Goal: Task Accomplishment & Management: Use online tool/utility

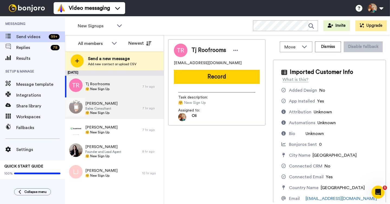
click at [121, 100] on div "[PERSON_NAME] Sales Consultant 🤗 New Sign Up" at bounding box center [103, 108] width 77 height 22
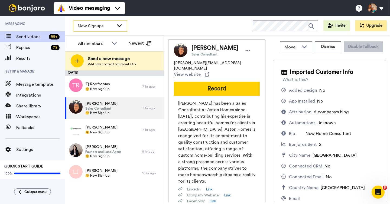
click at [107, 28] on span "New Signups" at bounding box center [96, 26] width 36 height 6
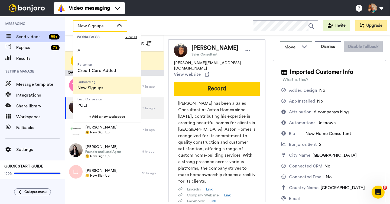
click at [165, 63] on div "Move WORKSPACES View all Retention Credit Card Added Onboarding New Signups Lea…" at bounding box center [277, 119] width 226 height 169
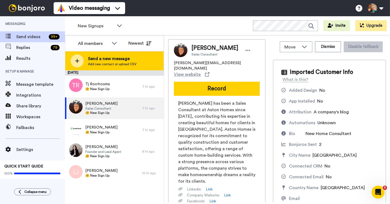
click at [110, 63] on span "Add new contact or upload CSV" at bounding box center [112, 64] width 48 height 4
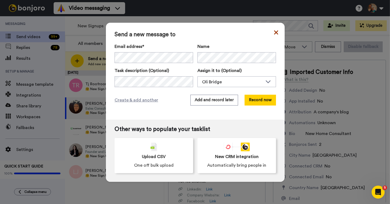
click at [274, 32] on icon at bounding box center [276, 32] width 4 height 6
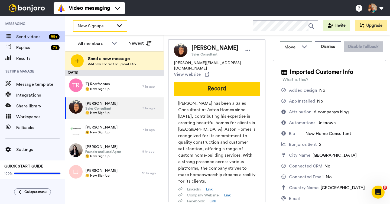
click at [100, 25] on span "New Signups" at bounding box center [96, 26] width 36 height 6
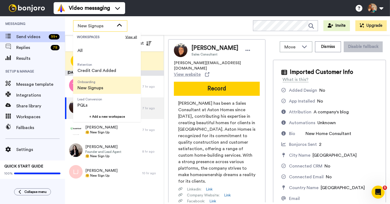
click at [113, 24] on span "New Signups" at bounding box center [96, 26] width 36 height 6
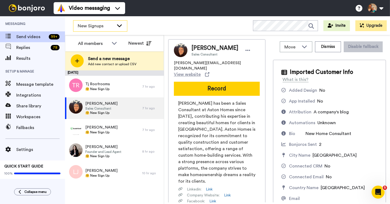
click at [113, 24] on span "New Signups" at bounding box center [96, 26] width 36 height 6
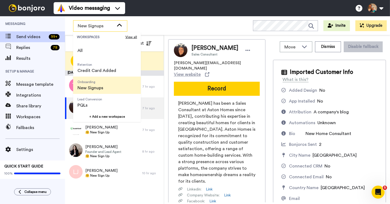
click at [166, 74] on div "Move WORKSPACES View all Retention Credit Card Added Onboarding New Signups Lea…" at bounding box center [277, 119] width 226 height 169
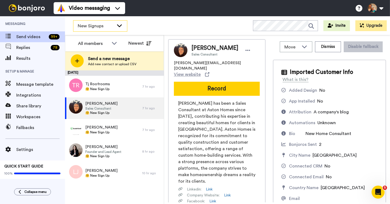
click at [107, 27] on span "New Signups" at bounding box center [96, 26] width 36 height 6
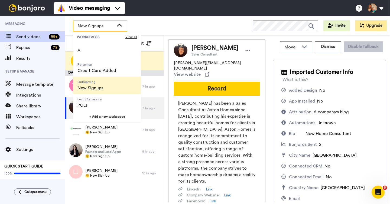
click at [104, 27] on span "New Signups" at bounding box center [96, 26] width 36 height 6
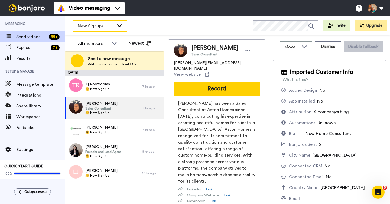
click at [108, 26] on span "New Signups" at bounding box center [96, 26] width 36 height 6
click at [166, 60] on div "Move WORKSPACES View all Retention Credit Card Added Onboarding New Signups Lea…" at bounding box center [277, 119] width 226 height 169
click at [110, 26] on span "New Signups" at bounding box center [96, 26] width 36 height 6
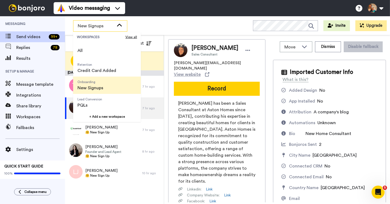
scroll to position [29, 0]
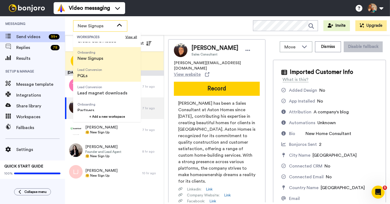
click at [97, 80] on span "Lead Conversion PQLs" at bounding box center [89, 72] width 33 height 17
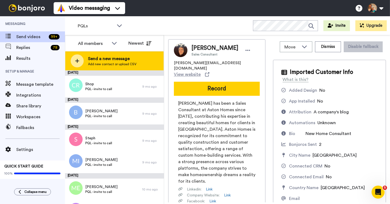
click at [112, 62] on span "Add new contact or upload CSV" at bounding box center [112, 64] width 48 height 4
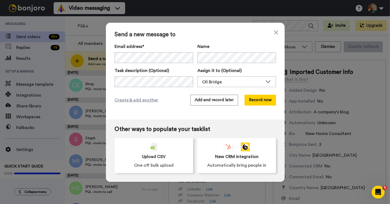
click at [278, 32] on div "Send a new message to Email address* Name Task description (Optional) Assign it…" at bounding box center [195, 71] width 179 height 97
click at [276, 32] on icon at bounding box center [276, 32] width 4 height 4
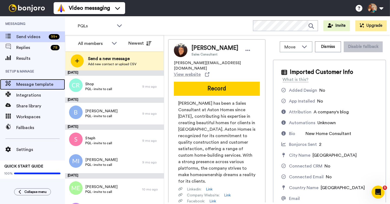
click at [37, 86] on span "Message template" at bounding box center [40, 84] width 49 height 6
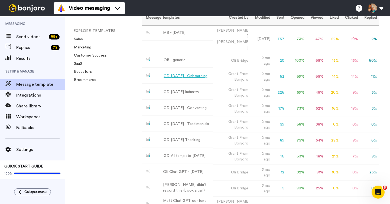
scroll to position [54, 0]
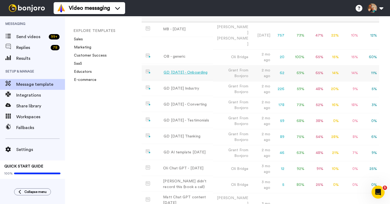
click at [196, 70] on div "GD May 25 - Onboarding" at bounding box center [185, 73] width 44 height 6
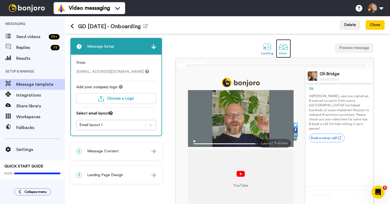
click at [281, 54] on div "Inbox" at bounding box center [282, 53] width 9 height 4
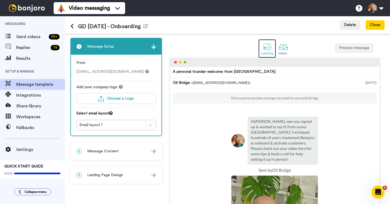
click at [268, 51] on div at bounding box center [266, 46] width 9 height 9
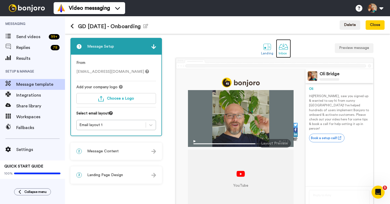
click at [284, 51] on div "Inbox" at bounding box center [282, 53] width 9 height 4
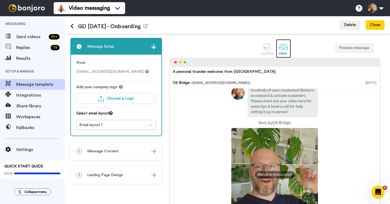
scroll to position [71, 0]
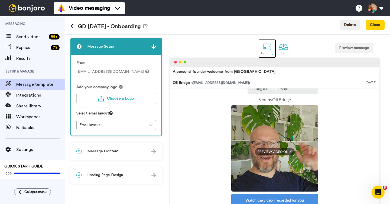
click at [267, 49] on div at bounding box center [266, 46] width 9 height 9
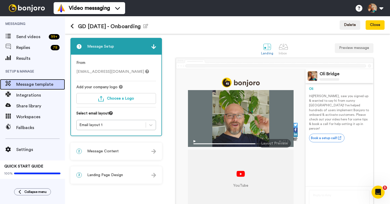
click at [42, 84] on span "Message template" at bounding box center [40, 84] width 49 height 6
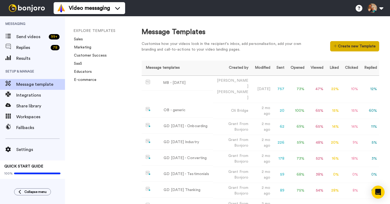
click at [352, 45] on button "Create new Template" at bounding box center [354, 46] width 49 height 10
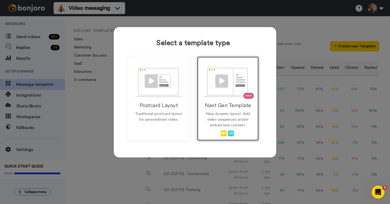
click at [225, 99] on div "NEW Next Gen Template New dynamic layout. Add video sequences and/or embed new …" at bounding box center [227, 99] width 61 height 84
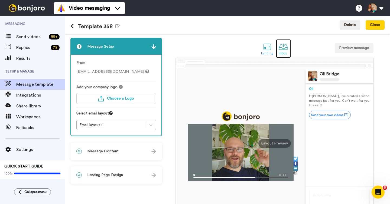
click at [284, 54] on div "Inbox" at bounding box center [282, 53] width 9 height 4
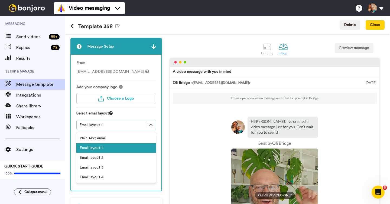
click at [133, 126] on div "Email layout 1" at bounding box center [111, 124] width 64 height 5
click at [107, 166] on div "Email layout 3" at bounding box center [116, 168] width 80 height 10
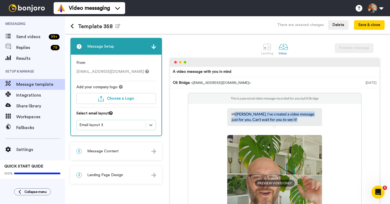
drag, startPoint x: 234, startPoint y: 113, endPoint x: 286, endPoint y: 124, distance: 54.0
click at [286, 124] on div "Hi Tom , I’ve created a video message just for you. Can’t wait for you to see i…" at bounding box center [274, 117] width 95 height 18
click at [112, 150] on span "Message Content" at bounding box center [102, 151] width 31 height 5
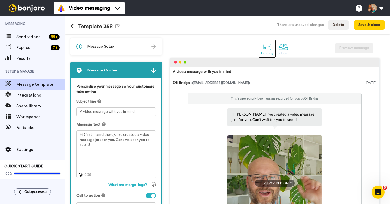
click at [268, 45] on div at bounding box center [266, 46] width 9 height 9
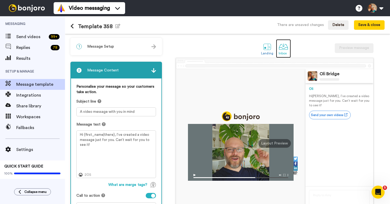
click at [283, 54] on div "Inbox" at bounding box center [282, 53] width 9 height 4
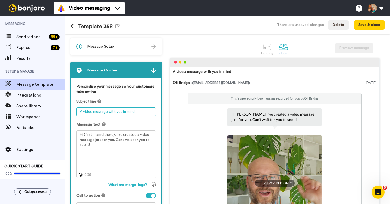
click at [110, 113] on textarea "A video message with you in mind" at bounding box center [116, 111] width 80 height 9
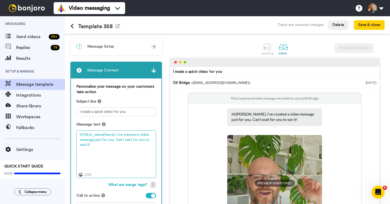
drag, startPoint x: 112, startPoint y: 134, endPoint x: 83, endPoint y: 135, distance: 29.0
click at [83, 135] on textarea "Hi {first_name|there}, I’ve created a video message just for you. Can’t wait fo…" at bounding box center [116, 154] width 80 height 48
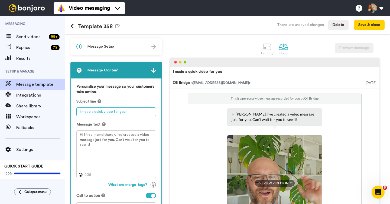
click at [136, 111] on textarea "I made a quick video for you" at bounding box center [116, 111] width 80 height 9
paste textarea "{first_name|there}"
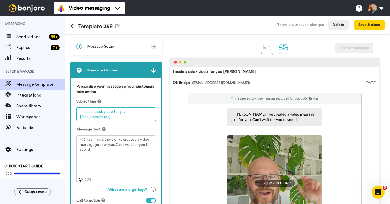
type textarea "I made a quick video for you {first_name|there}"
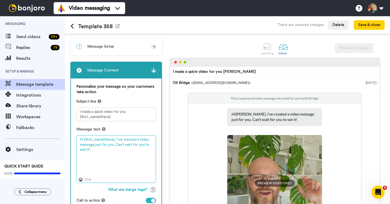
drag, startPoint x: 114, startPoint y: 149, endPoint x: 79, endPoint y: 139, distance: 36.8
click at [79, 139] on textarea "Hi {first_name|there}, I’ve created a video message just for you. Can’t wait fo…" at bounding box center [116, 159] width 80 height 48
click at [120, 146] on textarea "Hi {first_name|there}, I’ve created a video message just for you. Can’t wait fo…" at bounding box center [116, 159] width 80 height 48
click at [118, 149] on textarea "Hi {first_name|there}, I’ve created a video message just for you. Can’t wait fo…" at bounding box center [116, 159] width 80 height 48
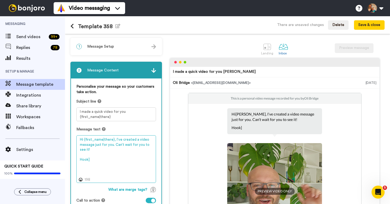
click at [80, 159] on textarea "Hi {first_name|there}, I’ve created a video message just for you. Can’t wait fo…" at bounding box center [116, 159] width 80 height 48
type textarea "Hi {first_name|there}, I’ve created a video message just for you. Can’t wait fo…"
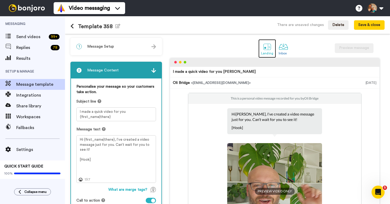
click at [267, 50] on div at bounding box center [266, 46] width 9 height 9
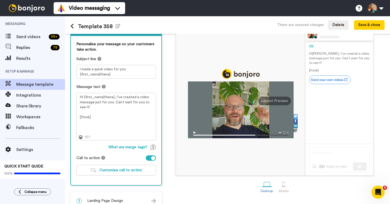
scroll to position [50, 0]
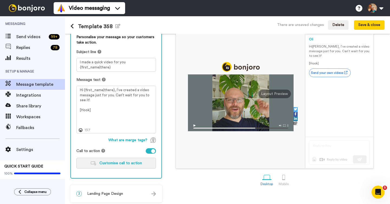
click at [110, 166] on button "Customise call to action" at bounding box center [116, 163] width 80 height 11
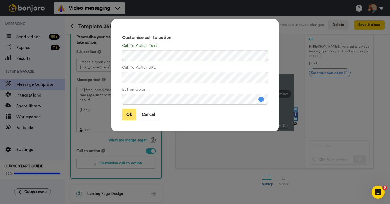
click at [130, 115] on button "Ok" at bounding box center [129, 115] width 14 height 12
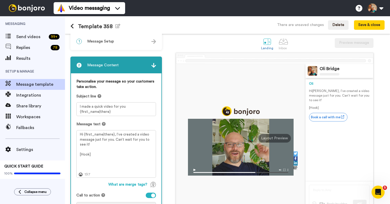
scroll to position [0, 0]
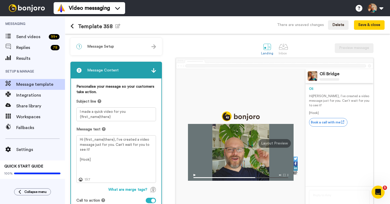
click at [137, 45] on div "1 Message Setup" at bounding box center [116, 46] width 90 height 16
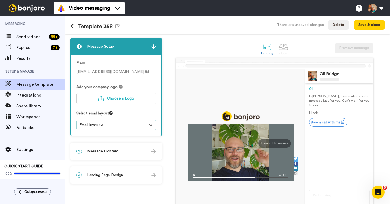
click at [134, 173] on div "3 Landing Page Design" at bounding box center [116, 175] width 90 height 16
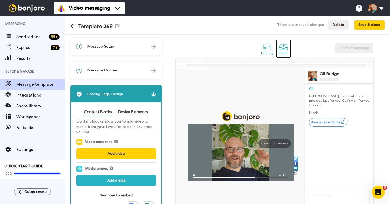
click at [283, 52] on div "Inbox" at bounding box center [282, 53] width 9 height 4
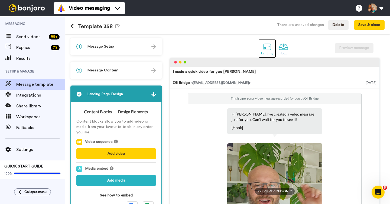
click at [268, 53] on div "Landing" at bounding box center [267, 53] width 12 height 4
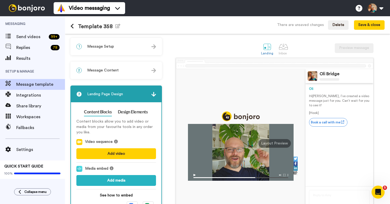
click at [124, 55] on div "1 Message Setup From oli@bonjoro.com Add your company logo Choose a Logo Select…" at bounding box center [117, 154] width 94 height 232
click at [135, 52] on div "1 Message Setup" at bounding box center [116, 46] width 90 height 16
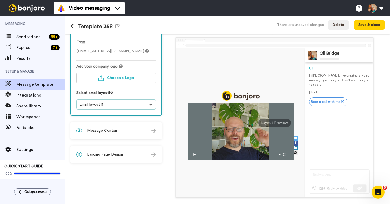
scroll to position [39, 0]
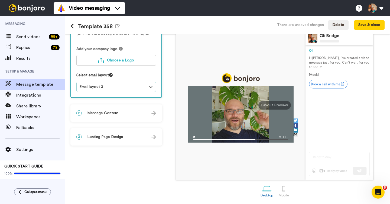
click at [127, 136] on div "3 Landing Page Design" at bounding box center [116, 137] width 90 height 16
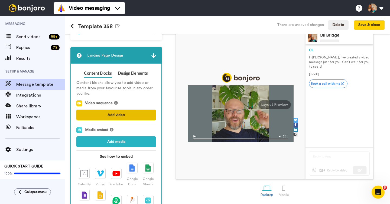
click at [122, 116] on button "Add video" at bounding box center [116, 115] width 80 height 11
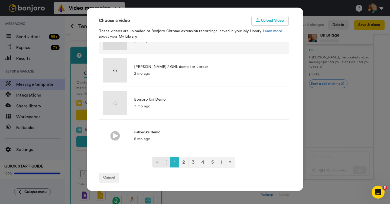
scroll to position [62, 0]
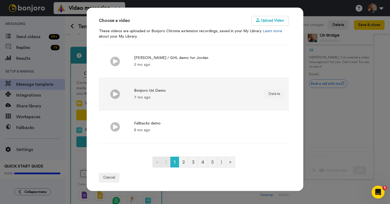
click at [149, 95] on div "7 mo ago" at bounding box center [150, 97] width 32 height 5
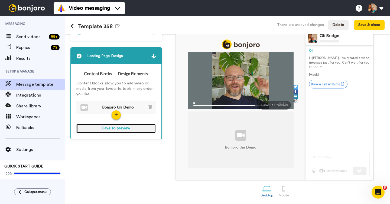
click at [124, 127] on button "Save to preview" at bounding box center [116, 129] width 80 height 10
click at [111, 130] on button "Preview" at bounding box center [116, 129] width 80 height 10
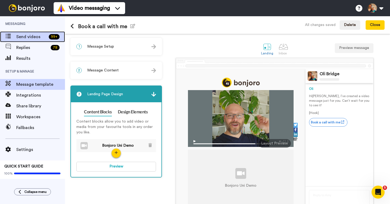
click at [38, 37] on span "Send videos" at bounding box center [31, 37] width 30 height 6
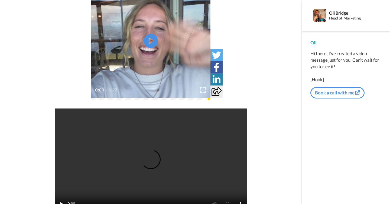
scroll to position [73, 0]
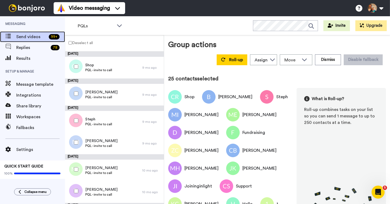
click at [39, 37] on span "Send videos" at bounding box center [31, 37] width 30 height 6
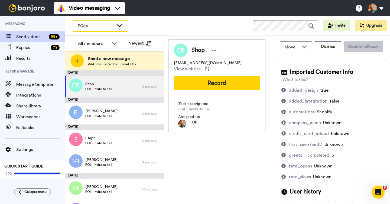
click at [107, 29] on div "PQLs" at bounding box center [100, 26] width 54 height 11
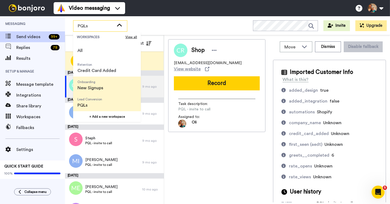
click at [95, 91] on span "New Signups" at bounding box center [90, 88] width 26 height 6
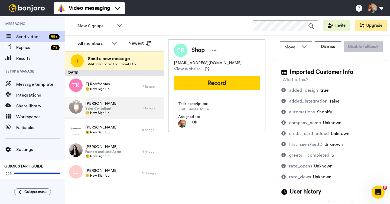
click at [133, 108] on div "[PERSON_NAME] Sales Consultant 🤗 New Sign Up" at bounding box center [103, 108] width 77 height 22
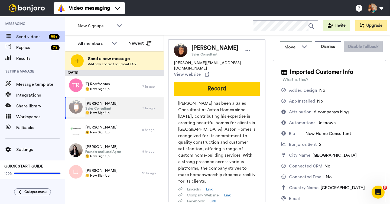
click at [133, 110] on div "[PERSON_NAME] Sales Consultant 🤗 New Sign Up" at bounding box center [103, 108] width 77 height 22
